Goal: Navigation & Orientation: Find specific page/section

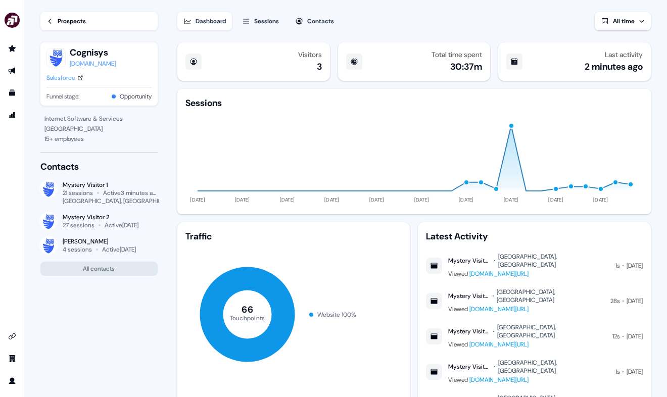
scroll to position [1, 0]
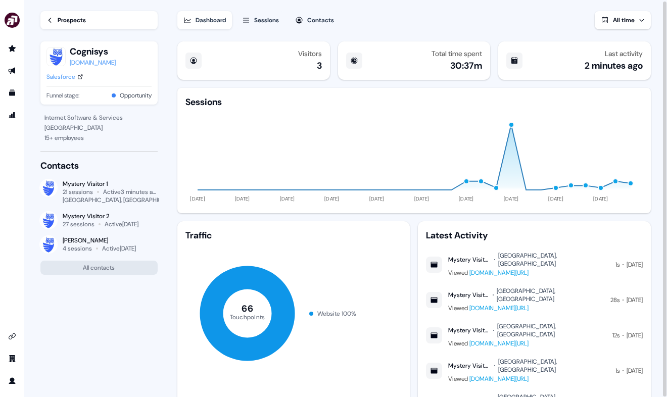
click at [22, 50] on li "side nav menu" at bounding box center [12, 48] width 24 height 16
click at [15, 50] on icon "Go to prospects" at bounding box center [12, 48] width 8 height 8
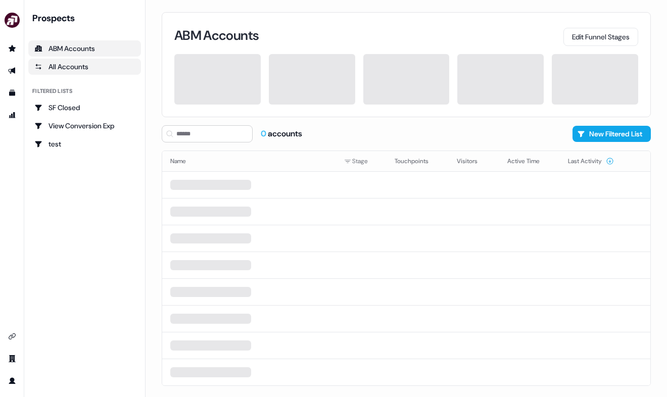
click at [94, 59] on link "All Accounts" at bounding box center [84, 67] width 113 height 16
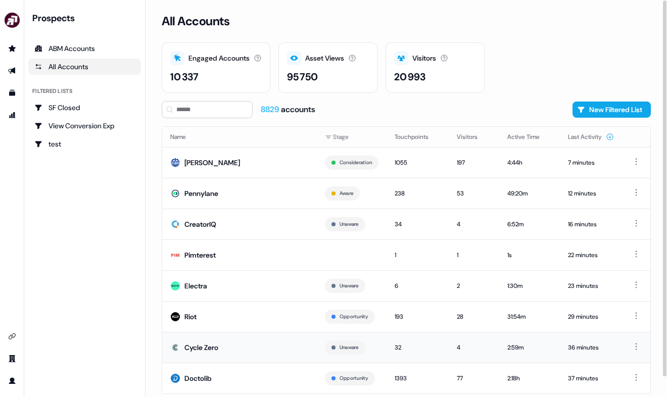
scroll to position [21, 0]
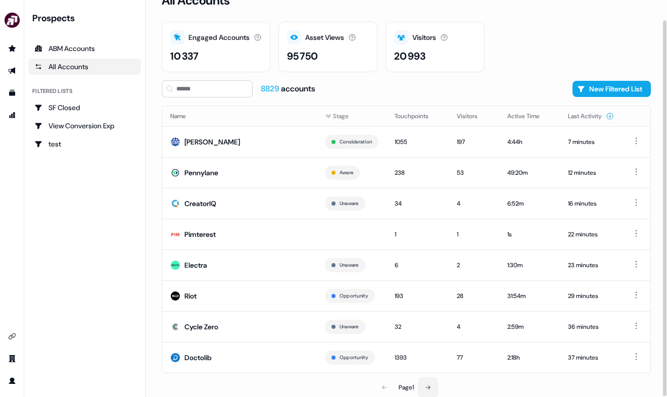
click at [430, 389] on icon at bounding box center [428, 388] width 6 height 6
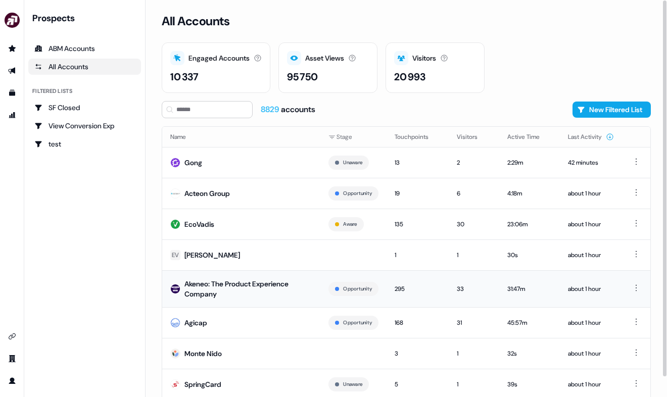
scroll to position [27, 0]
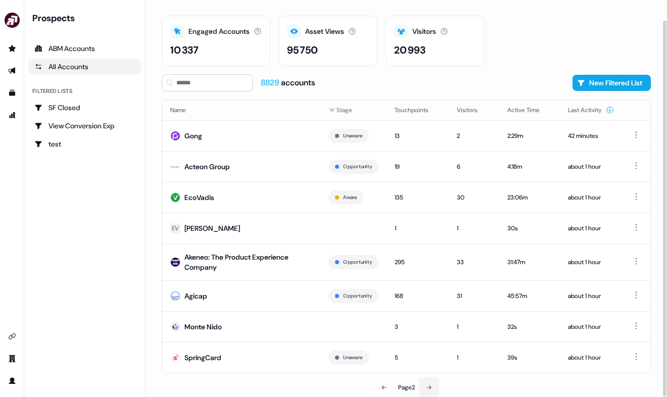
click at [429, 388] on icon at bounding box center [429, 388] width 6 height 6
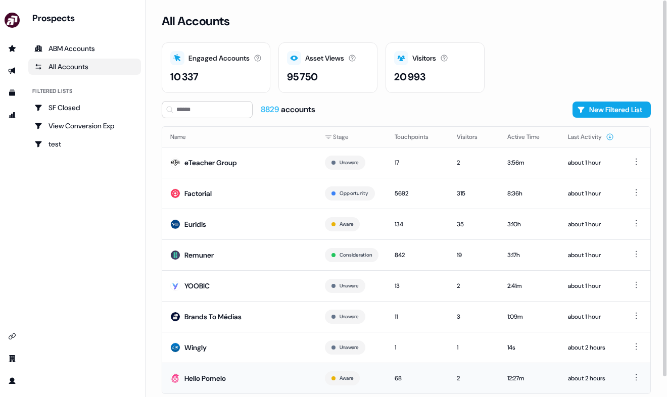
scroll to position [21, 0]
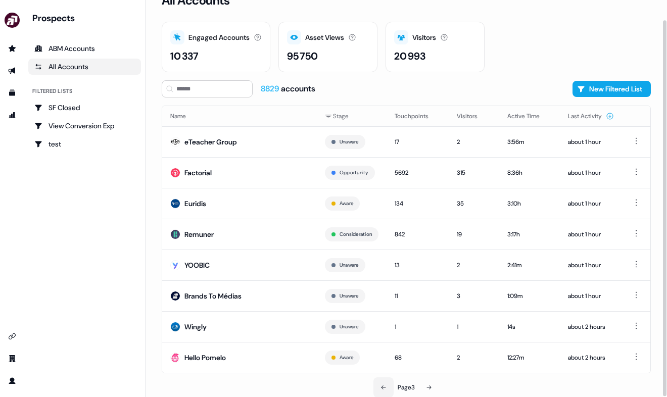
click at [379, 391] on button at bounding box center [383, 387] width 20 height 20
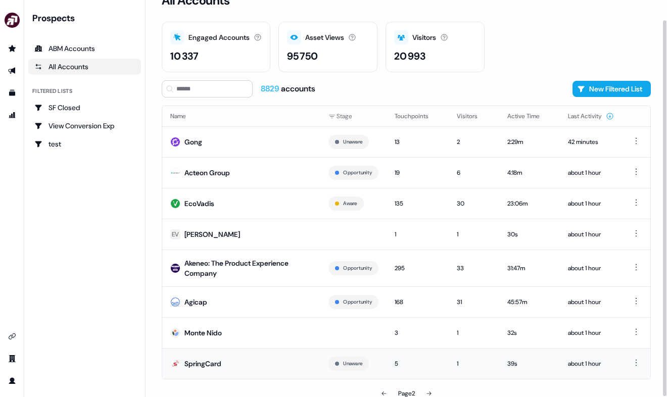
scroll to position [27, 0]
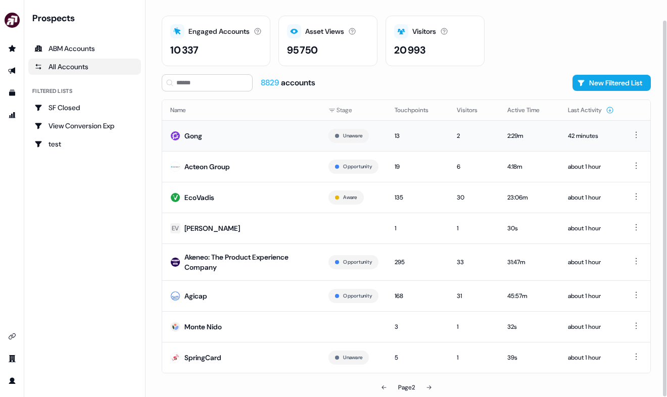
click at [424, 140] on div "13" at bounding box center [418, 136] width 46 height 10
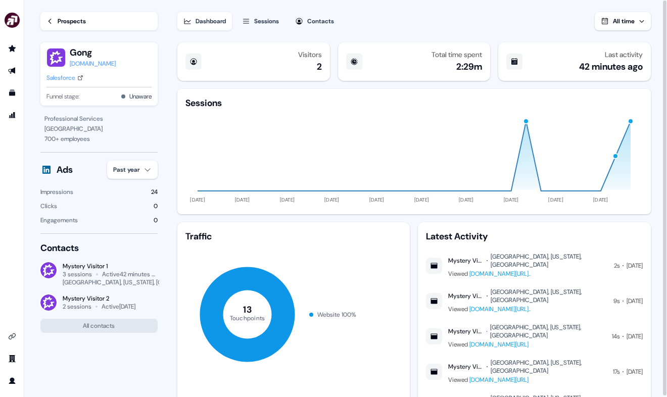
click at [48, 21] on icon at bounding box center [49, 21] width 7 height 7
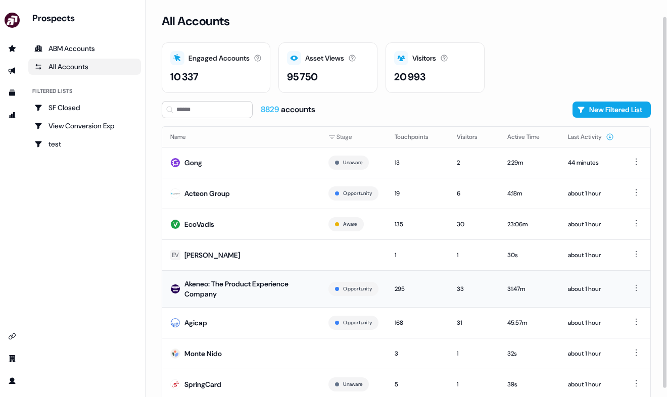
scroll to position [27, 0]
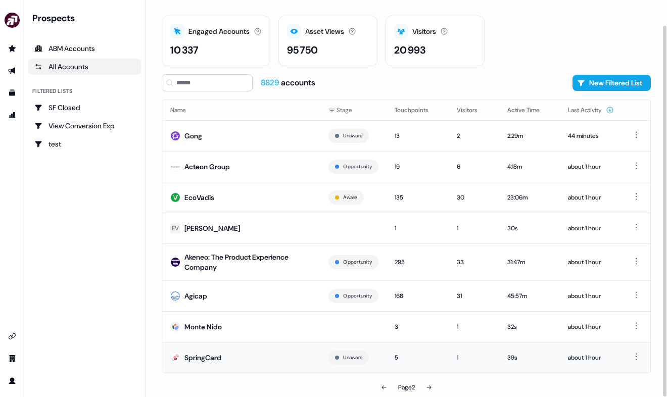
drag, startPoint x: 431, startPoint y: 384, endPoint x: 412, endPoint y: 359, distance: 31.7
click at [412, 359] on div "Name Stage Touchpoints Visitors Active Time Last Activity Gong Unaware 13 2 2:2…" at bounding box center [406, 249] width 489 height 298
click at [413, 359] on div "5" at bounding box center [418, 358] width 46 height 10
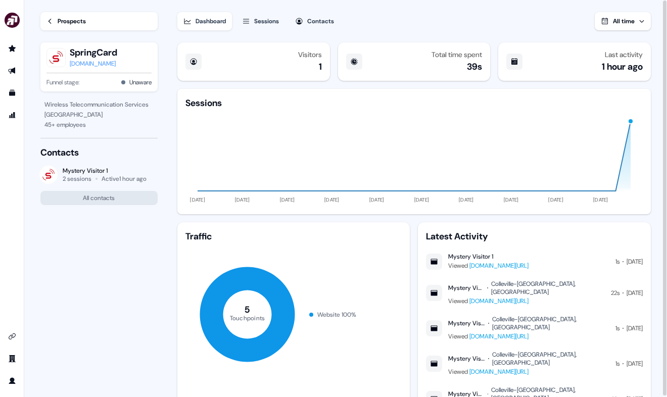
click at [58, 25] on div "Prospects" at bounding box center [72, 21] width 28 height 10
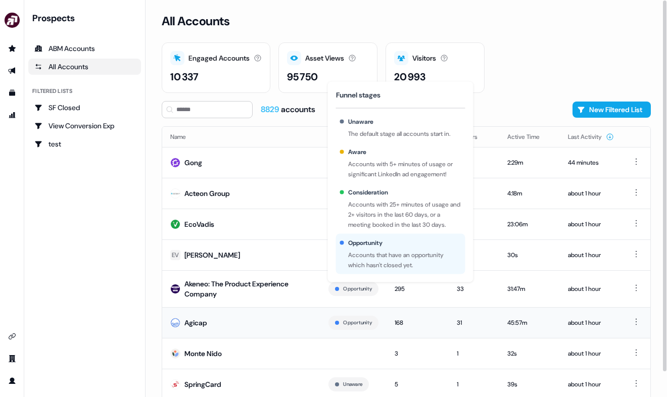
scroll to position [27, 0]
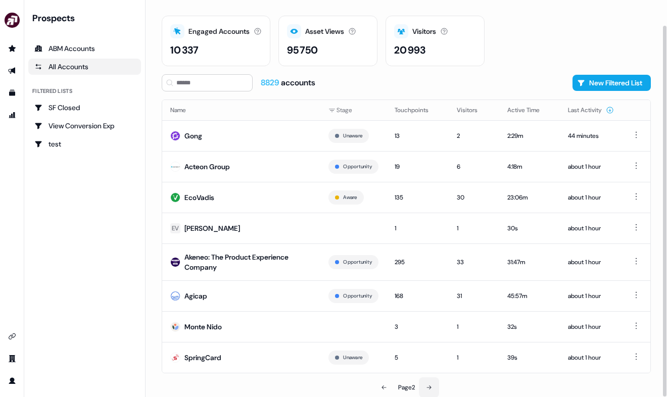
click at [426, 385] on button at bounding box center [429, 387] width 20 height 20
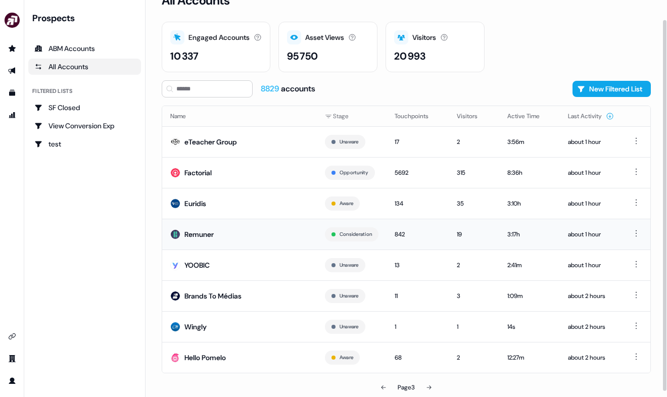
click at [432, 239] on td "842" at bounding box center [418, 234] width 62 height 31
